Goal: Task Accomplishment & Management: Complete application form

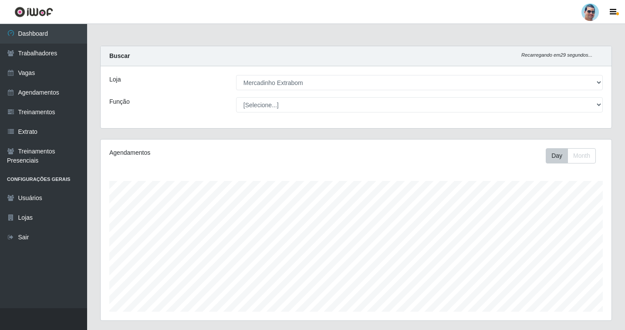
select select "175"
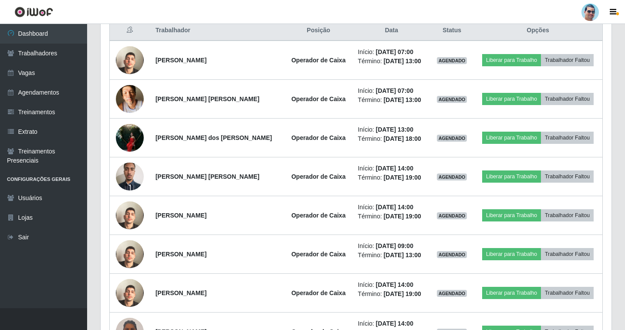
scroll to position [254, 0]
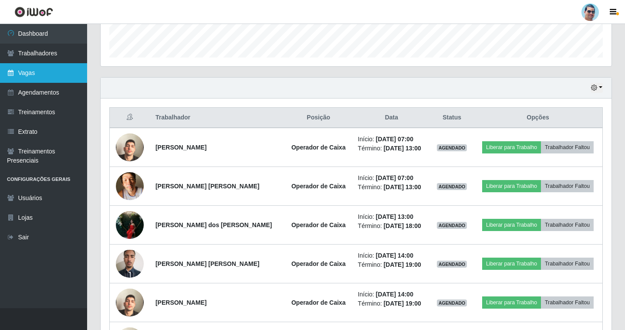
click at [53, 77] on link "Vagas" at bounding box center [43, 73] width 87 height 20
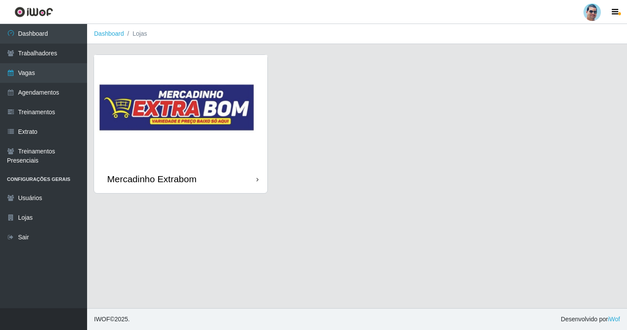
click at [232, 115] on img at bounding box center [180, 110] width 173 height 110
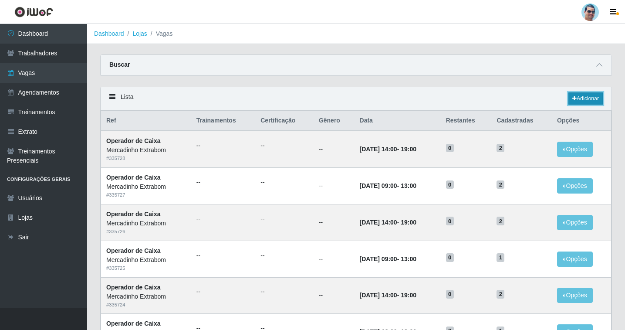
click at [580, 97] on link "Adicionar" at bounding box center [585, 98] width 34 height 12
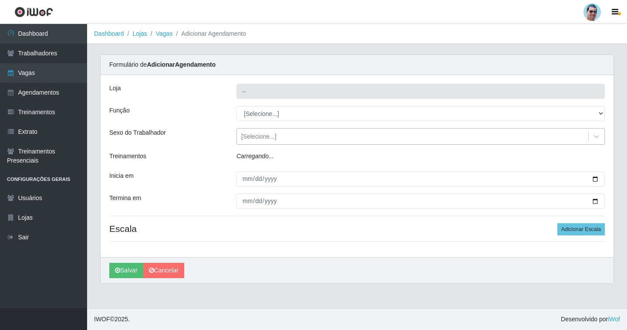
type input "Mercadinho Extrabom"
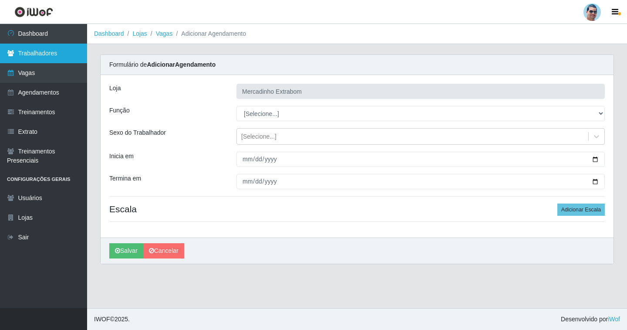
click at [46, 57] on link "Trabalhadores" at bounding box center [43, 54] width 87 height 20
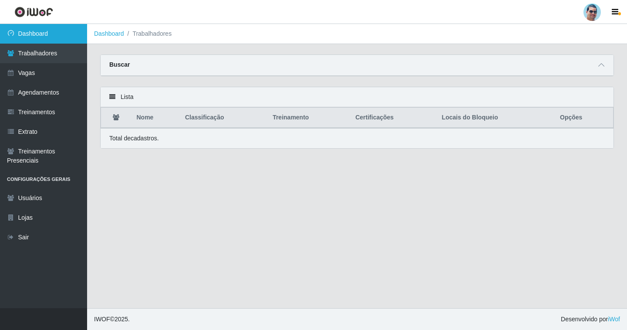
click at [47, 36] on link "Dashboard" at bounding box center [43, 34] width 87 height 20
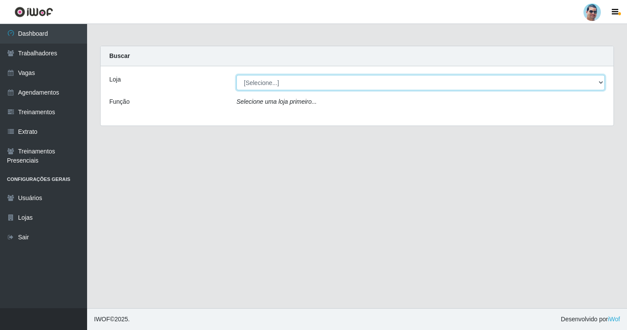
drag, startPoint x: 271, startPoint y: 82, endPoint x: 270, endPoint y: 90, distance: 7.4
click at [271, 82] on select "[Selecione...] Mercadinho Extrabom" at bounding box center [421, 82] width 368 height 15
select select "175"
click at [237, 75] on select "[Selecione...] Mercadinho Extrabom" at bounding box center [421, 82] width 368 height 15
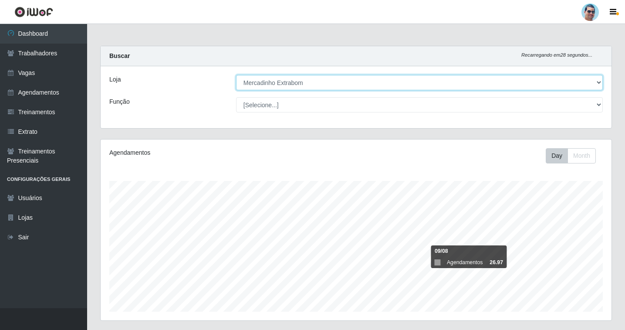
scroll to position [94, 0]
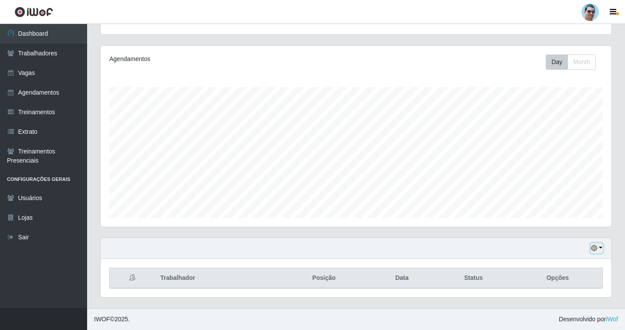
click at [602, 251] on button "button" at bounding box center [597, 248] width 12 height 10
click at [564, 219] on button "1 Semana" at bounding box center [568, 215] width 69 height 18
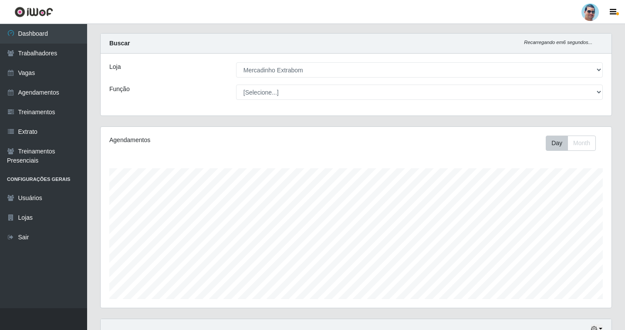
scroll to position [0, 0]
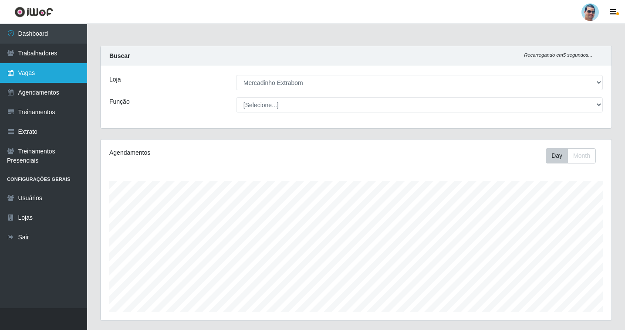
click at [39, 80] on link "Vagas" at bounding box center [43, 73] width 87 height 20
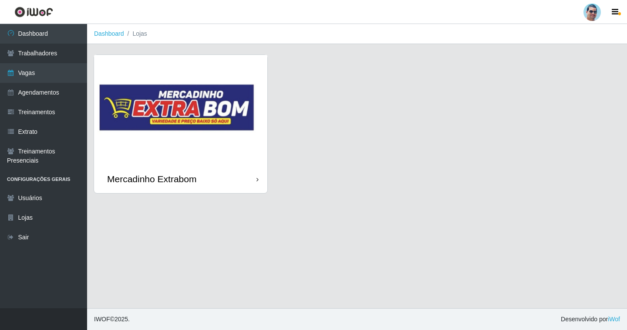
click at [105, 128] on img at bounding box center [180, 110] width 173 height 110
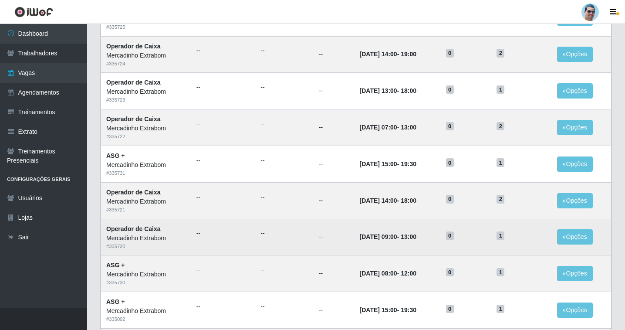
scroll to position [261, 0]
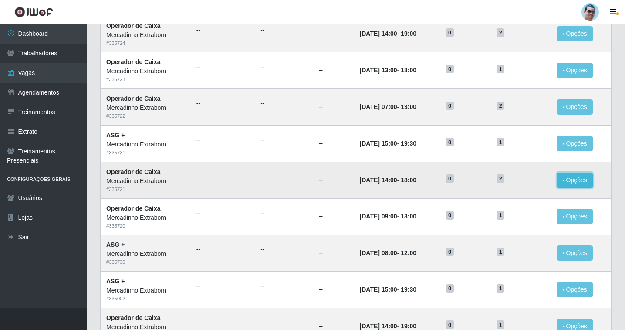
click at [577, 184] on button "Opções" at bounding box center [575, 179] width 36 height 15
click at [505, 188] on button "Editar" at bounding box center [521, 182] width 69 height 18
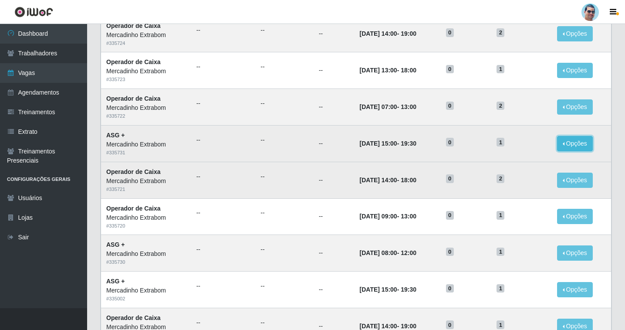
click at [585, 143] on button "Opções" at bounding box center [575, 143] width 36 height 15
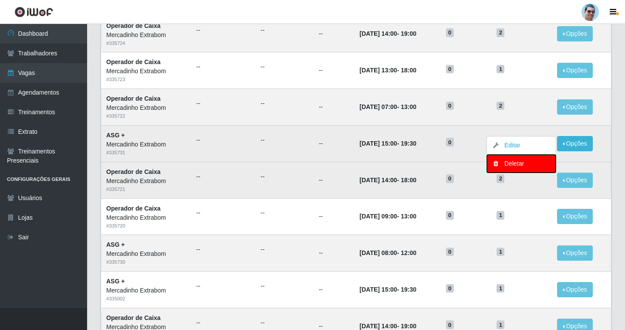
click at [521, 160] on div "Deletar" at bounding box center [521, 163] width 51 height 9
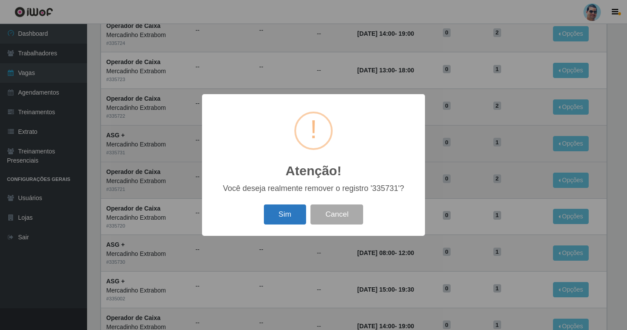
click at [291, 212] on button "Sim" at bounding box center [285, 214] width 42 height 20
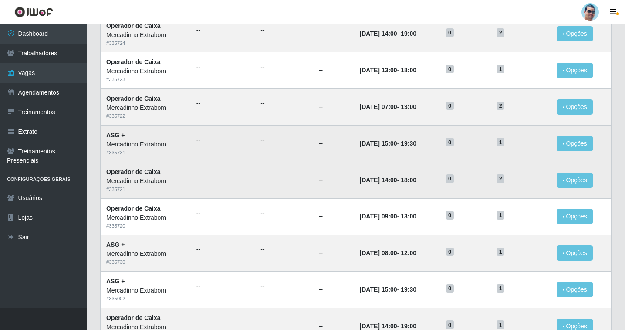
scroll to position [0, 0]
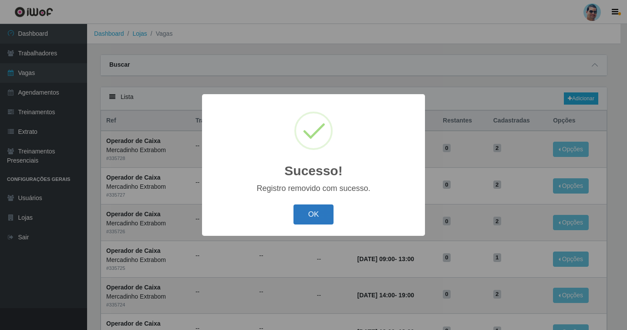
click at [310, 215] on button "OK" at bounding box center [314, 214] width 41 height 20
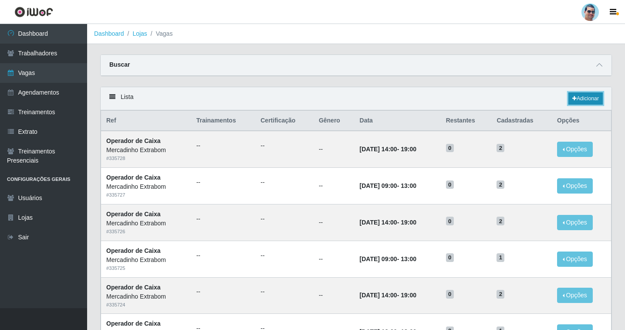
click at [600, 101] on link "Adicionar" at bounding box center [585, 98] width 34 height 12
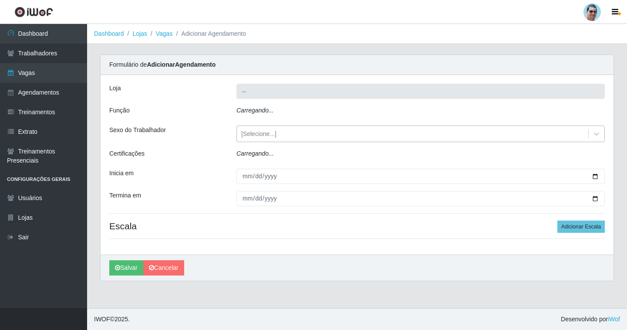
type input "Mercadinho Extrabom"
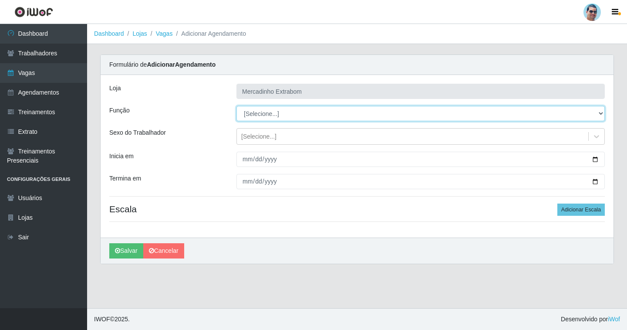
click at [259, 109] on select "[Selecione...] ASG ASG + ASG ++ Balconista Balconista + Balconista ++ Carregado…" at bounding box center [421, 113] width 368 height 15
select select "80"
click at [237, 106] on select "[Selecione...] ASG ASG + ASG ++ Balconista Balconista + Balconista ++ Carregado…" at bounding box center [421, 113] width 368 height 15
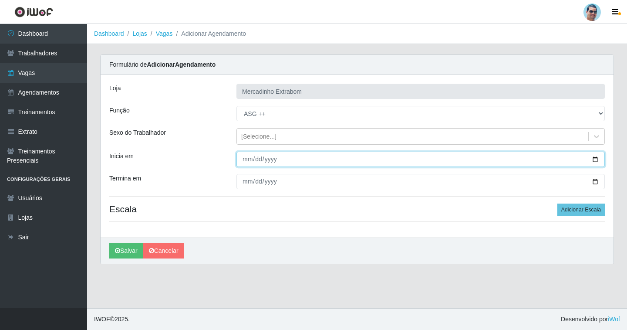
click at [246, 160] on input "Inicia em" at bounding box center [421, 159] width 368 height 15
type input "[DATE]"
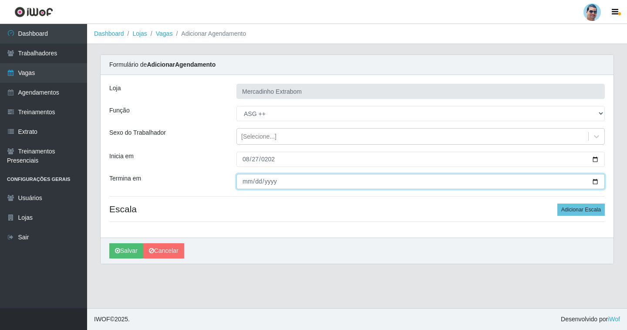
click at [247, 183] on input "Termina em" at bounding box center [421, 181] width 368 height 15
type input "[DATE]"
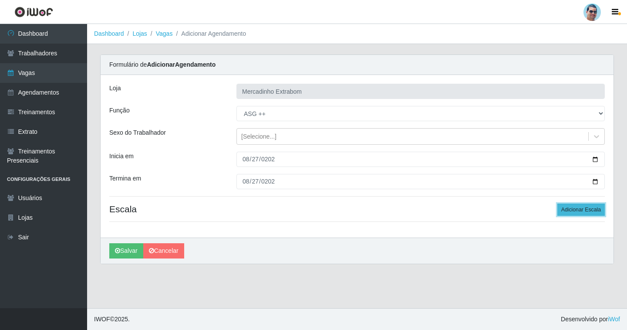
click at [591, 212] on button "Adicionar Escala" at bounding box center [581, 209] width 47 height 12
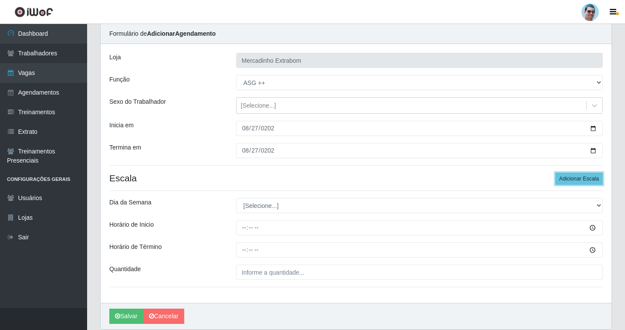
scroll to position [63, 0]
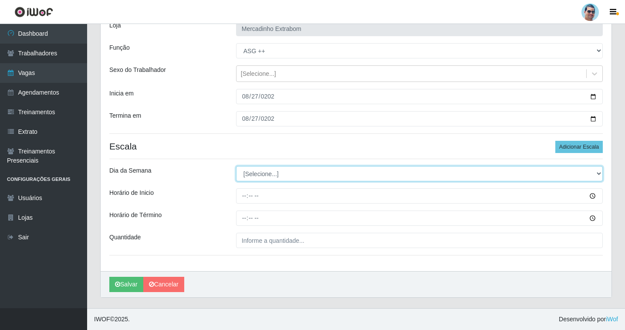
click at [245, 175] on select "[Selecione...] Segunda Terça Quarta Quinta Sexta Sábado Domingo" at bounding box center [419, 173] width 367 height 15
select select "3"
click at [236, 166] on select "[Selecione...] Segunda Terça Quarta Quinta Sexta Sábado Domingo" at bounding box center [419, 173] width 367 height 15
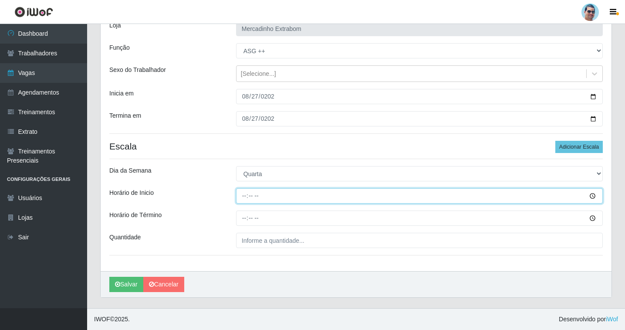
click at [239, 191] on input "Horário de Inicio" at bounding box center [419, 195] width 367 height 15
type input "14:00"
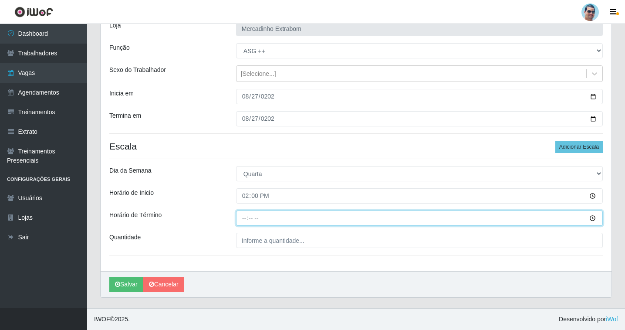
click at [240, 220] on input "Horário de Término" at bounding box center [419, 217] width 367 height 15
type input "19:30"
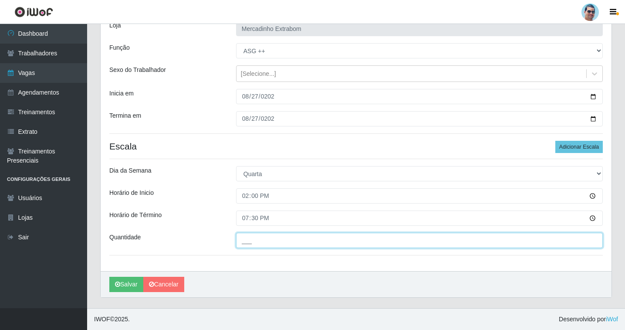
click at [244, 241] on input "___" at bounding box center [419, 240] width 367 height 15
type input "01_"
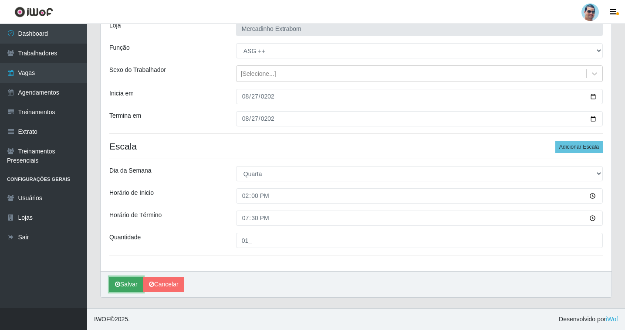
click at [123, 287] on button "Salvar" at bounding box center [126, 284] width 34 height 15
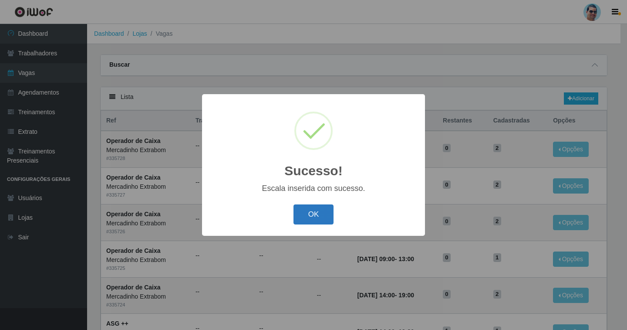
click at [301, 219] on button "OK" at bounding box center [314, 214] width 41 height 20
